Goal: Task Accomplishment & Management: Manage account settings

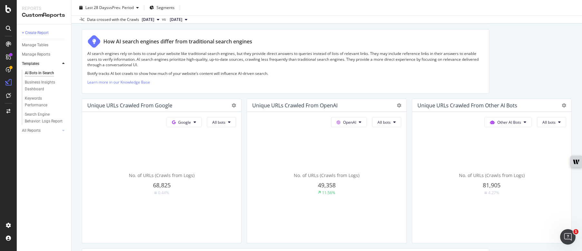
scroll to position [1, 0]
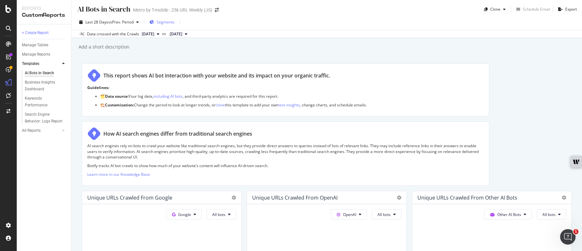
click at [161, 23] on span "Segments" at bounding box center [165, 21] width 18 height 5
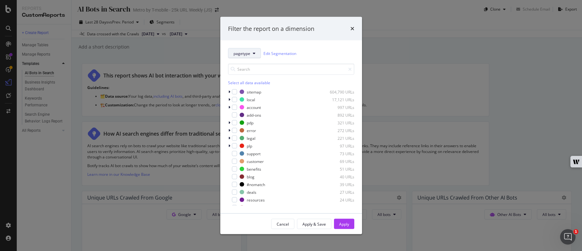
click at [253, 57] on button "pagetype" at bounding box center [244, 53] width 33 height 10
click at [335, 57] on div "pagetype Edit Segmentation" at bounding box center [291, 53] width 126 height 10
click at [232, 174] on div "modal" at bounding box center [234, 174] width 5 height 5
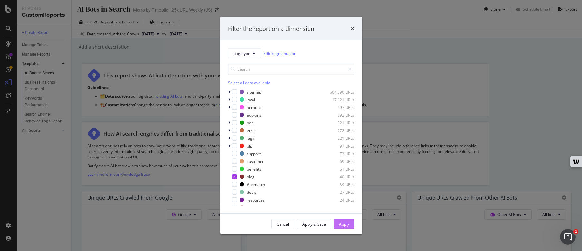
click at [347, 223] on div "Apply" at bounding box center [344, 224] width 10 height 5
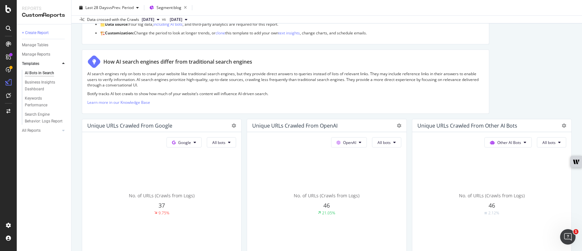
scroll to position [85, 0]
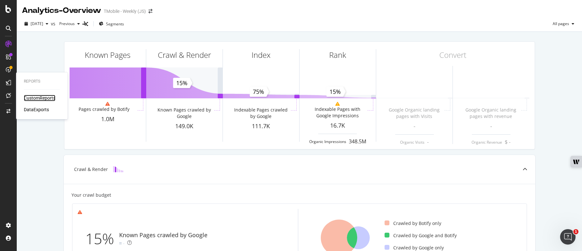
click at [42, 96] on div "CustomReports" at bounding box center [40, 98] width 32 height 6
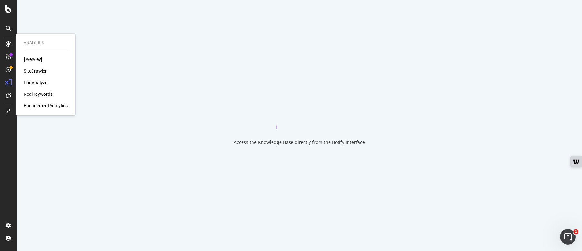
click at [30, 61] on div "Overview" at bounding box center [33, 59] width 18 height 6
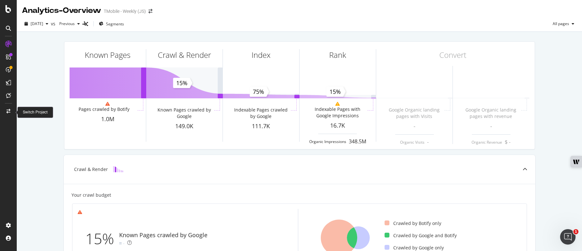
click at [9, 110] on icon at bounding box center [8, 111] width 4 height 5
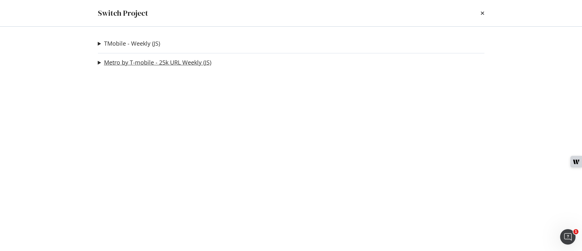
click at [151, 63] on link "Metro by T-mobile - 25k URL Weekly (JS)" at bounding box center [157, 62] width 107 height 7
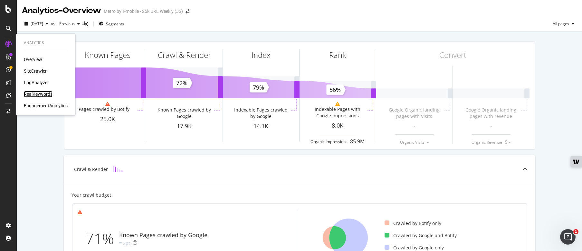
click at [36, 92] on div "RealKeywords" at bounding box center [38, 94] width 29 height 6
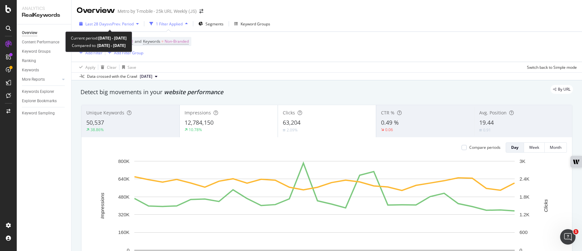
click at [106, 23] on span "Last 28 Days" at bounding box center [96, 23] width 23 height 5
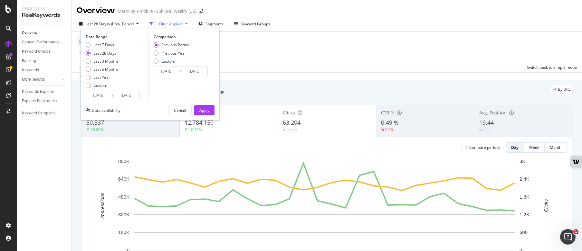
click at [100, 97] on input "2025/08/19" at bounding box center [99, 95] width 26 height 9
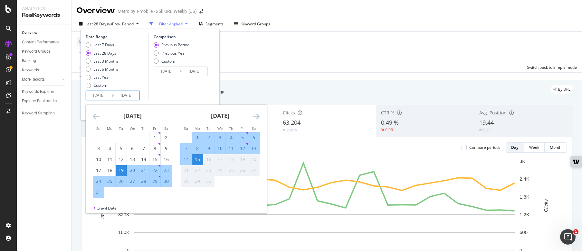
click at [97, 116] on icon "Move backward to switch to the previous month." at bounding box center [96, 117] width 7 height 8
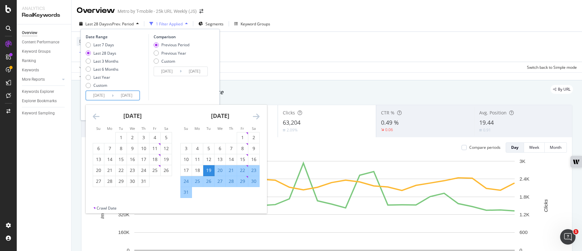
click at [97, 116] on icon "Move backward to switch to the previous month." at bounding box center [96, 117] width 7 height 8
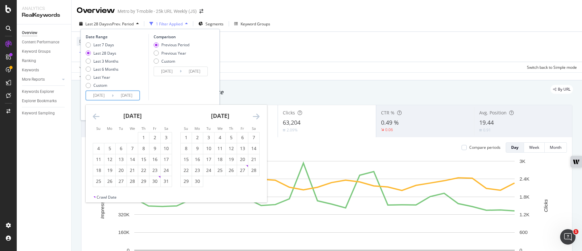
click at [97, 116] on icon "Move backward to switch to the previous month." at bounding box center [96, 117] width 7 height 8
click at [132, 134] on div "1" at bounding box center [132, 138] width 11 height 11
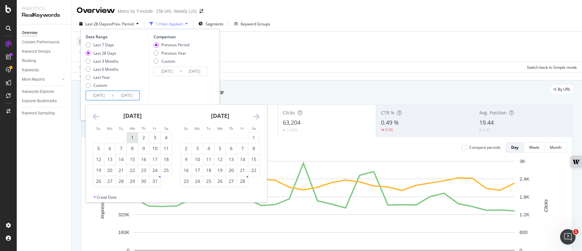
type input "2025/01/01"
type input "2024/04/17"
type input "2024/12/31"
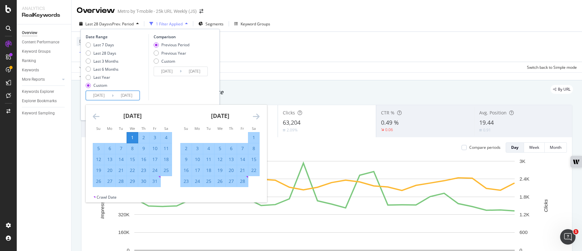
click at [259, 117] on icon "Move forward to switch to the next month." at bounding box center [256, 117] width 7 height 8
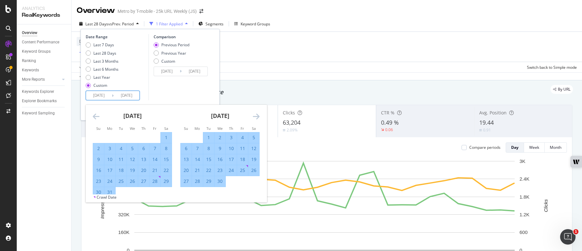
click at [259, 117] on icon "Move forward to switch to the next month." at bounding box center [256, 117] width 7 height 8
click at [253, 117] on icon "Move forward to switch to the next month." at bounding box center [256, 117] width 7 height 8
click at [258, 117] on icon "Move forward to switch to the next month." at bounding box center [256, 117] width 7 height 8
click at [255, 115] on icon "Move forward to switch to the next month." at bounding box center [256, 117] width 7 height 8
click at [95, 115] on icon "Move backward to switch to the previous month." at bounding box center [96, 117] width 7 height 8
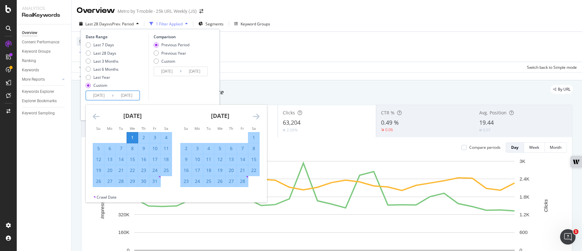
click at [257, 119] on icon "Move forward to switch to the next month." at bounding box center [256, 117] width 7 height 8
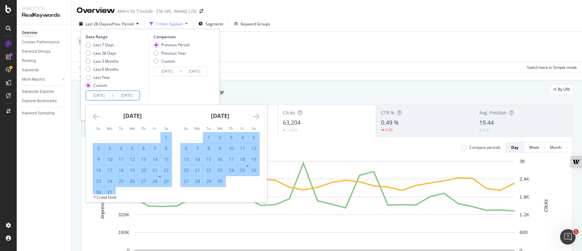
click at [257, 118] on icon "Move forward to switch to the next month." at bounding box center [256, 117] width 7 height 8
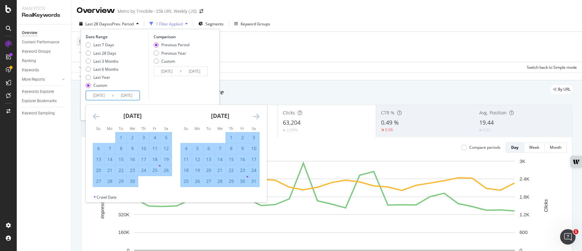
click at [257, 118] on icon "Move forward to switch to the next month." at bounding box center [256, 117] width 7 height 8
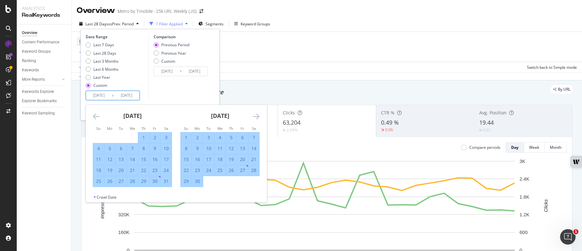
click at [199, 181] on div "30" at bounding box center [197, 181] width 11 height 6
type input "2025/06/30"
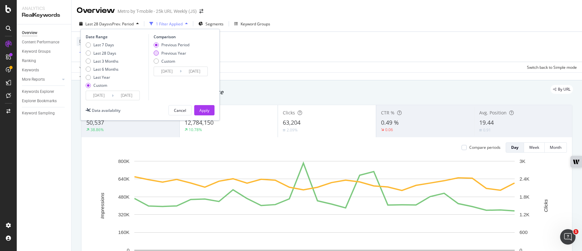
click at [164, 52] on div "Previous Year" at bounding box center [173, 53] width 25 height 5
type input "2024/01/03"
type input "2024/07/01"
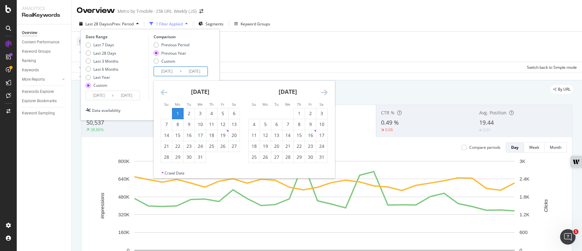
drag, startPoint x: 176, startPoint y: 70, endPoint x: 191, endPoint y: 77, distance: 16.7
click at [179, 71] on input "2024/01/03" at bounding box center [167, 71] width 26 height 9
type input "2024/01/01"
click at [201, 75] on input "2024/07/01" at bounding box center [195, 71] width 26 height 9
click at [205, 69] on input "2024/07/01" at bounding box center [195, 71] width 26 height 9
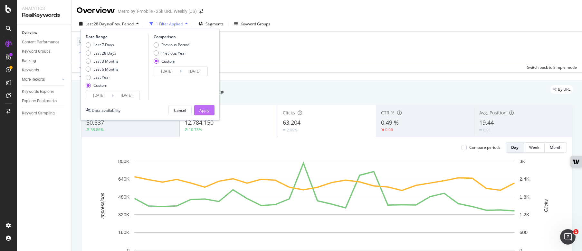
type input "2024/06/30"
click at [210, 111] on button "Apply" at bounding box center [204, 110] width 20 height 10
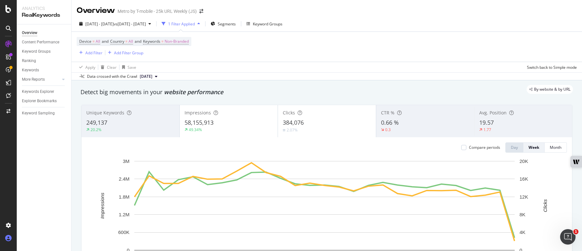
click at [9, 240] on icon at bounding box center [8, 238] width 6 height 6
click at [10, 112] on icon at bounding box center [8, 111] width 4 height 5
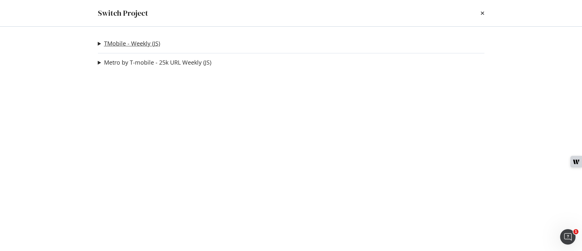
click at [142, 40] on link "TMobile - Weekly (JS)" at bounding box center [132, 43] width 56 height 7
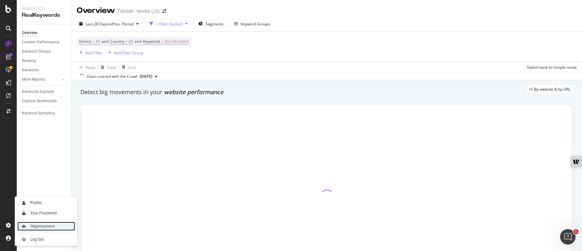
click at [47, 225] on div "Organizations" at bounding box center [42, 226] width 24 height 5
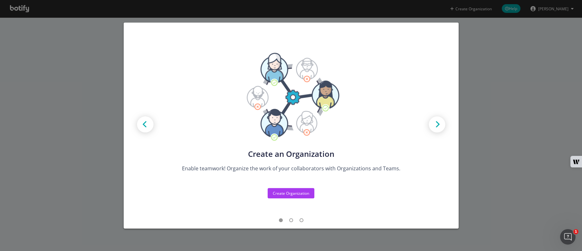
drag, startPoint x: 474, startPoint y: 159, endPoint x: 483, endPoint y: 147, distance: 14.9
click at [475, 157] on div "Create new Projects for your Teams Create the exact model that matches your Org…" at bounding box center [291, 125] width 582 height 251
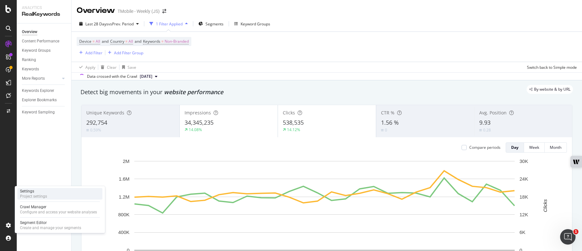
click at [47, 196] on div "Project settings" at bounding box center [33, 196] width 27 height 5
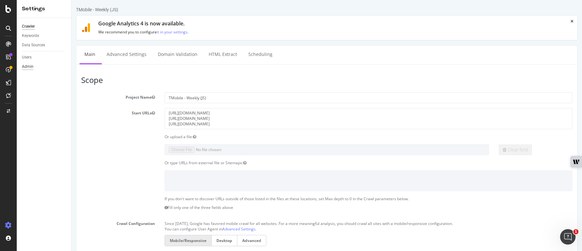
click at [26, 65] on div "Admin" at bounding box center [28, 66] width 12 height 7
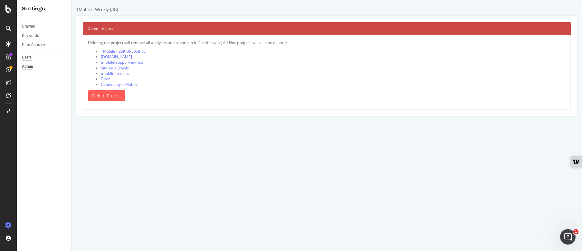
click at [26, 59] on div "Users" at bounding box center [27, 57] width 10 height 7
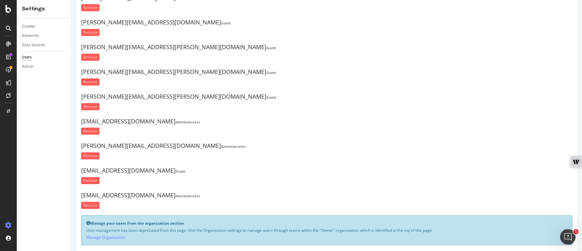
scroll to position [694, 0]
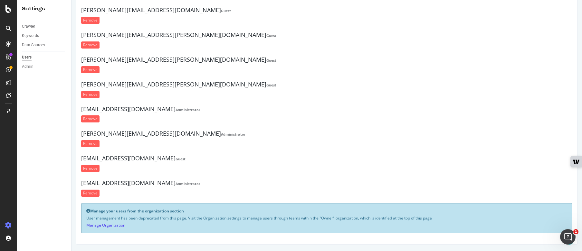
click at [110, 226] on link "Manage Organization" at bounding box center [105, 225] width 39 height 5
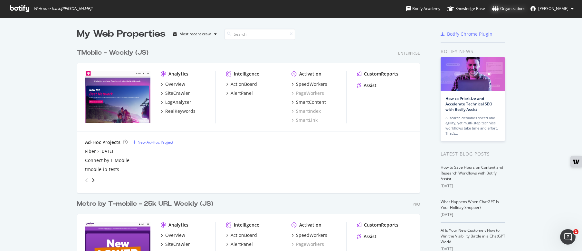
click at [515, 11] on div "Organizations" at bounding box center [508, 8] width 33 height 6
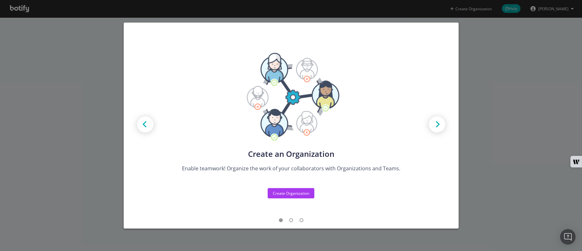
click at [434, 128] on img "modal" at bounding box center [436, 125] width 29 height 29
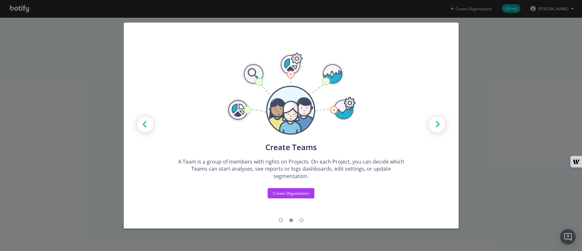
click at [436, 126] on img "modal" at bounding box center [436, 125] width 29 height 29
click at [293, 194] on div "Create Organization" at bounding box center [291, 193] width 36 height 5
